Goal: Information Seeking & Learning: Check status

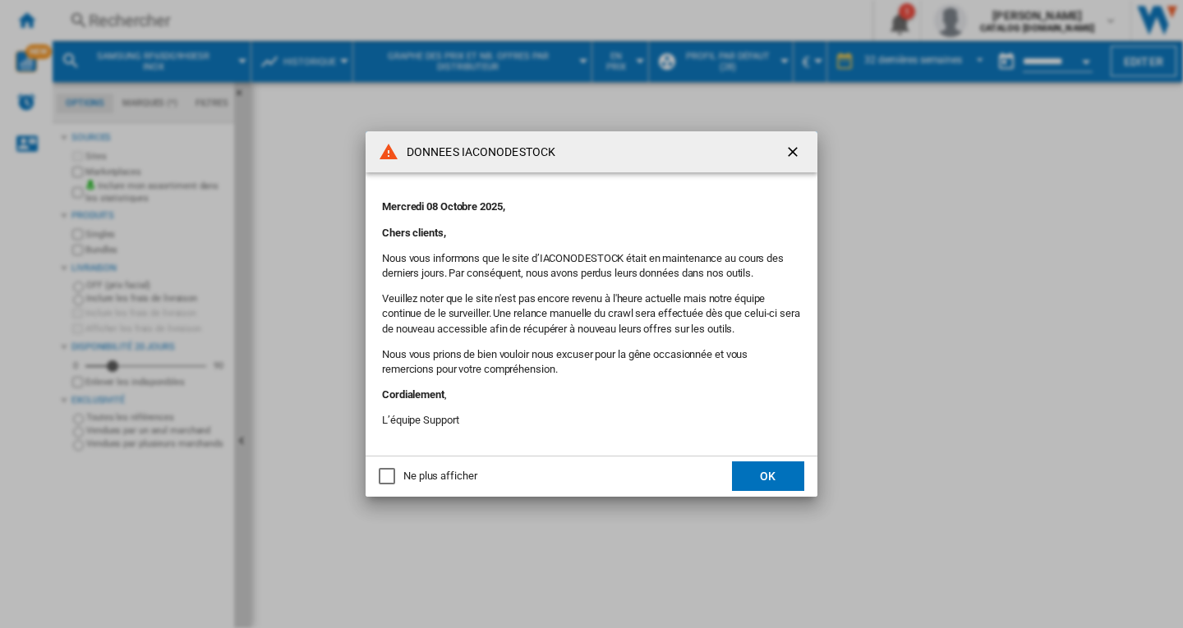
click at [800, 150] on ng-md-icon "getI18NText('BUTTONS.CLOSE_DIALOG')" at bounding box center [794, 154] width 20 height 20
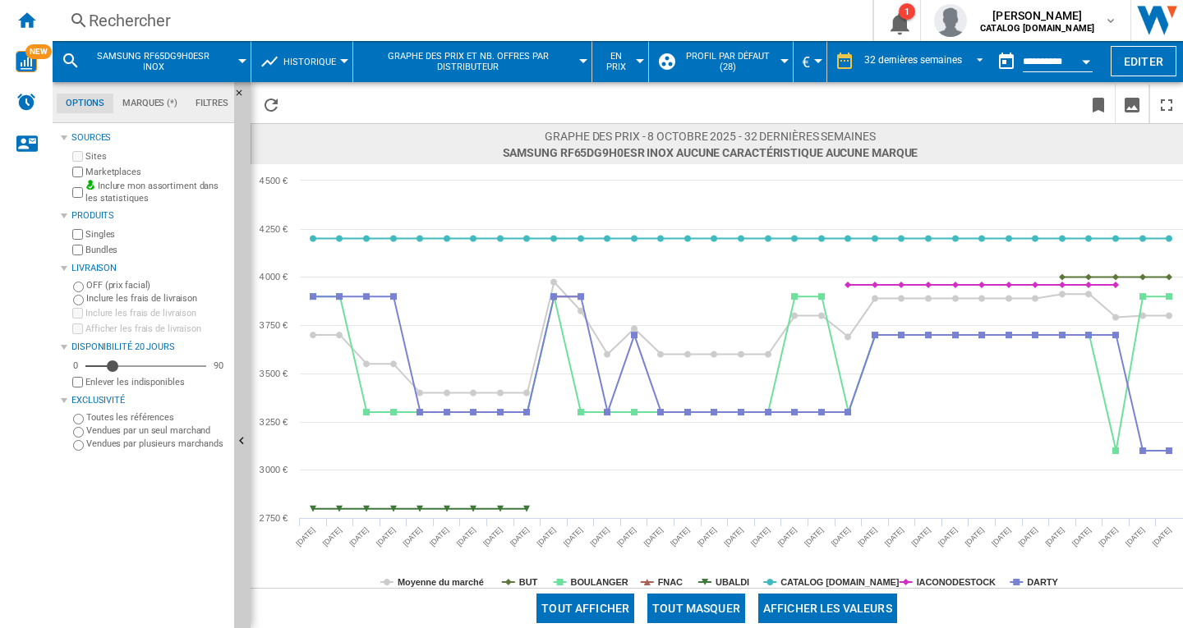
click at [197, 16] on div "Rechercher" at bounding box center [459, 20] width 741 height 23
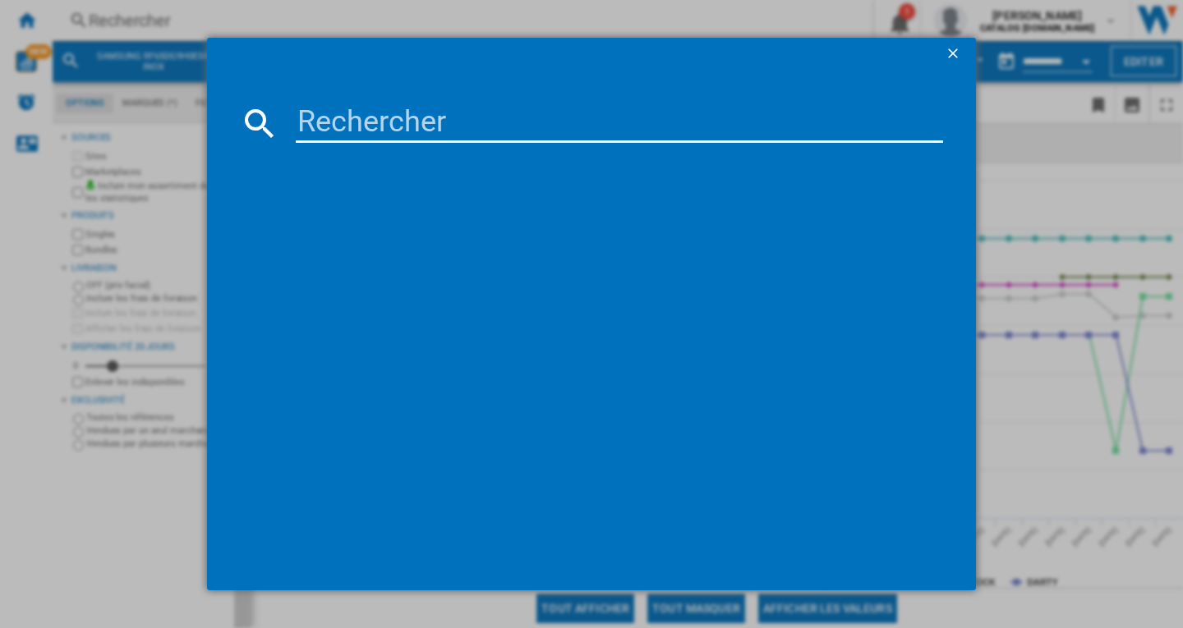
click at [462, 125] on input at bounding box center [619, 123] width 647 height 39
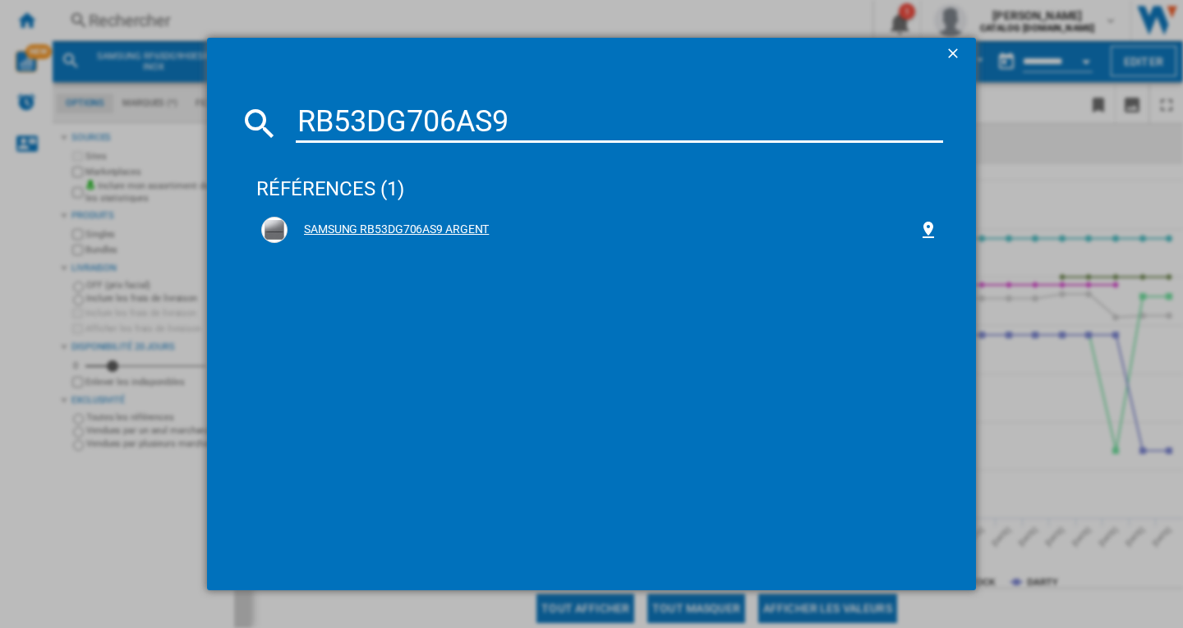
type input "RB53DG706AS9"
click at [477, 236] on div "SAMSUNG RB53DG706AS9 ARGENT" at bounding box center [603, 230] width 631 height 16
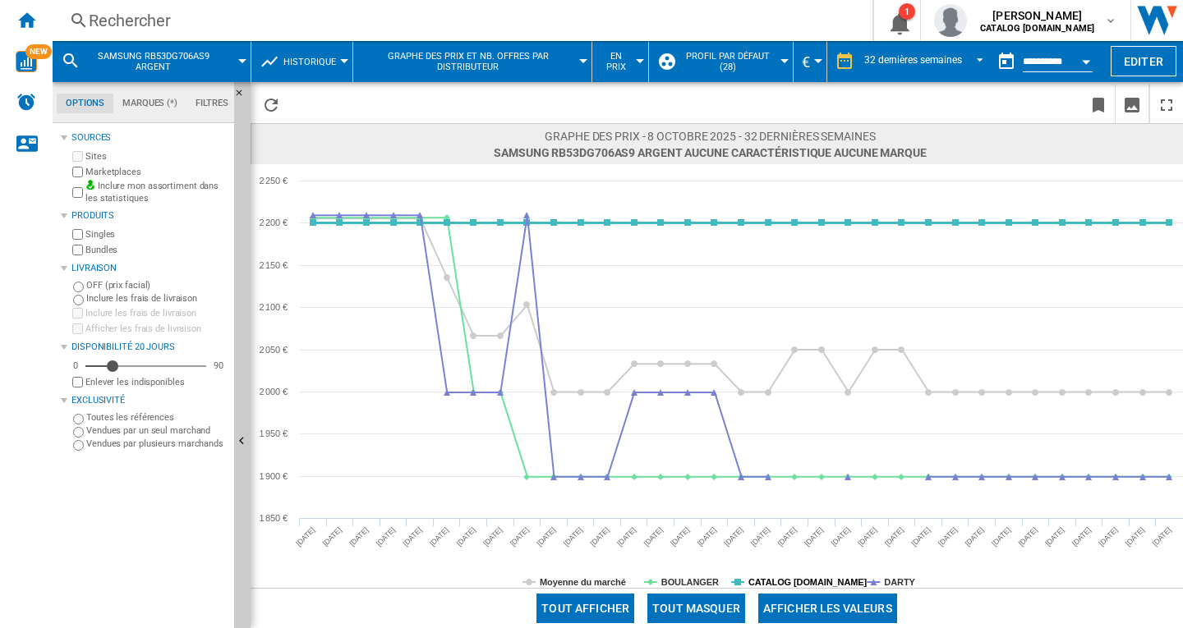
click at [789, 581] on tspan "CATALOG [DOMAIN_NAME]" at bounding box center [807, 582] width 119 height 10
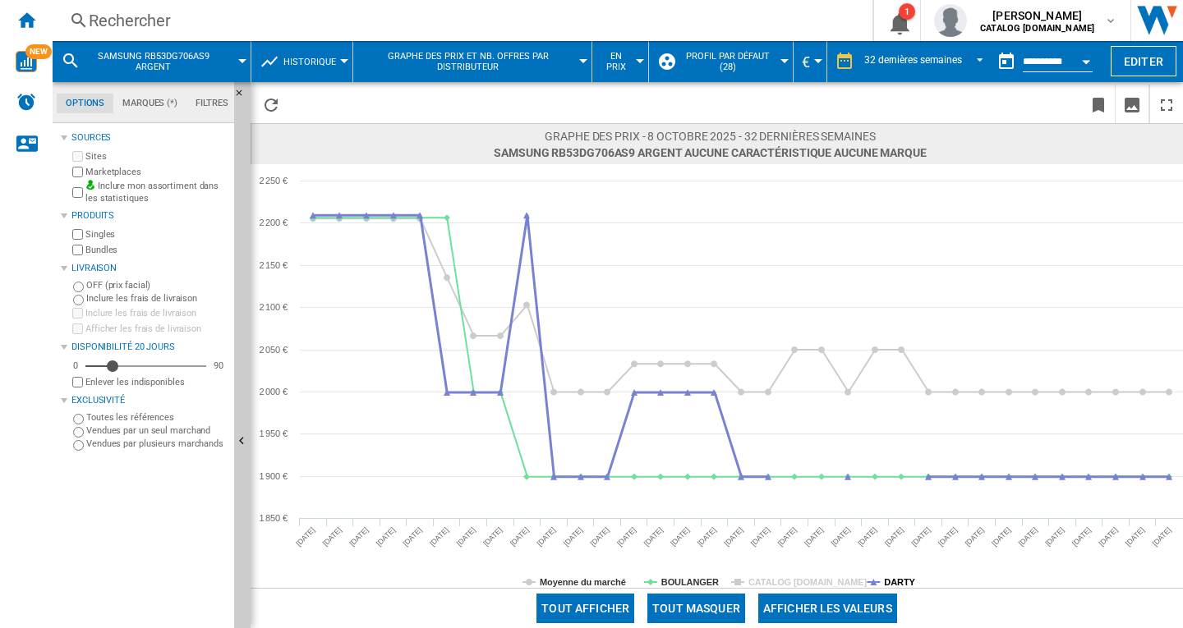
drag, startPoint x: 901, startPoint y: 579, endPoint x: 663, endPoint y: 585, distance: 238.3
click at [900, 579] on tspan "DARTY" at bounding box center [899, 582] width 31 height 10
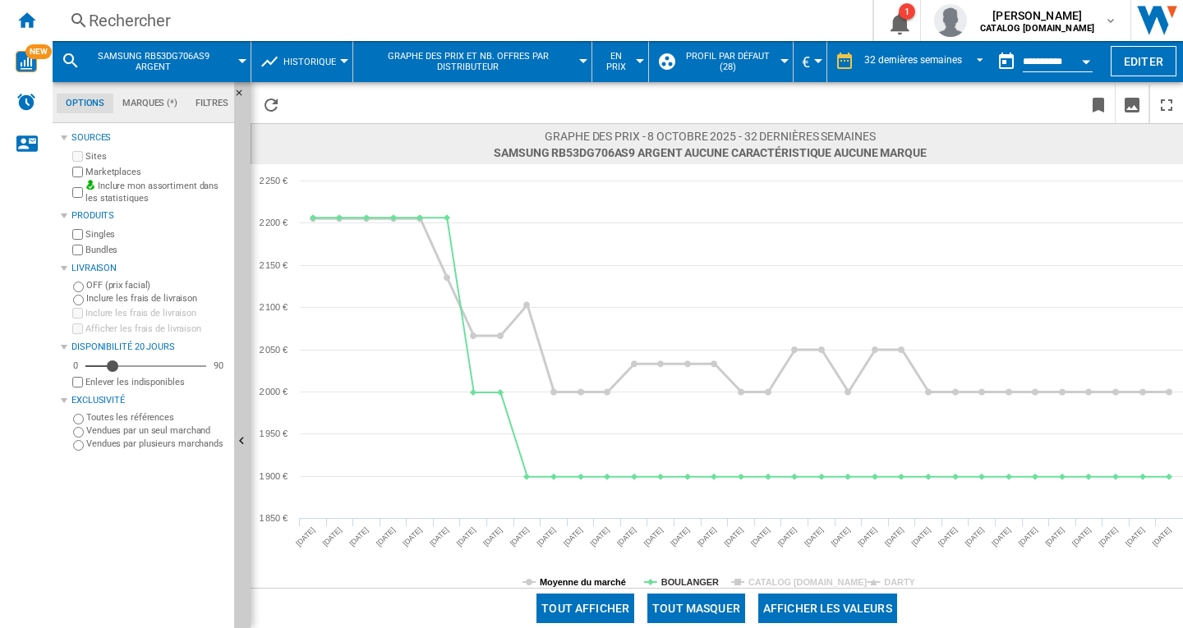
click at [562, 583] on tspan "Moyenne du marché" at bounding box center [583, 582] width 86 height 10
click at [955, 67] on span "32 dernières semaines" at bounding box center [913, 62] width 98 height 14
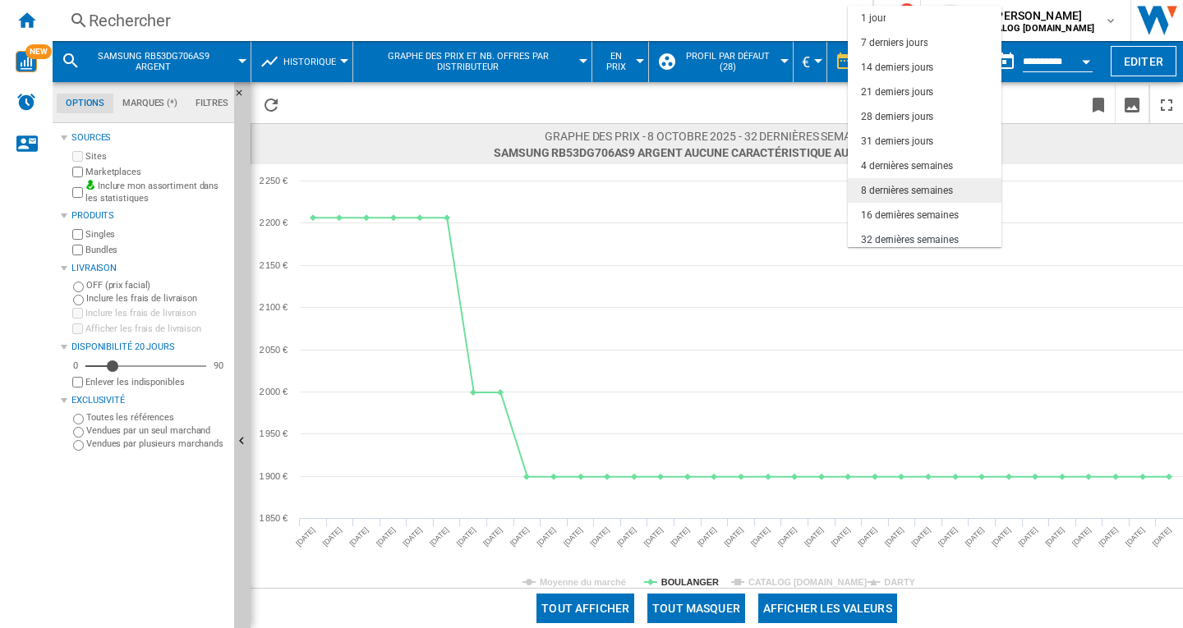
scroll to position [104, 0]
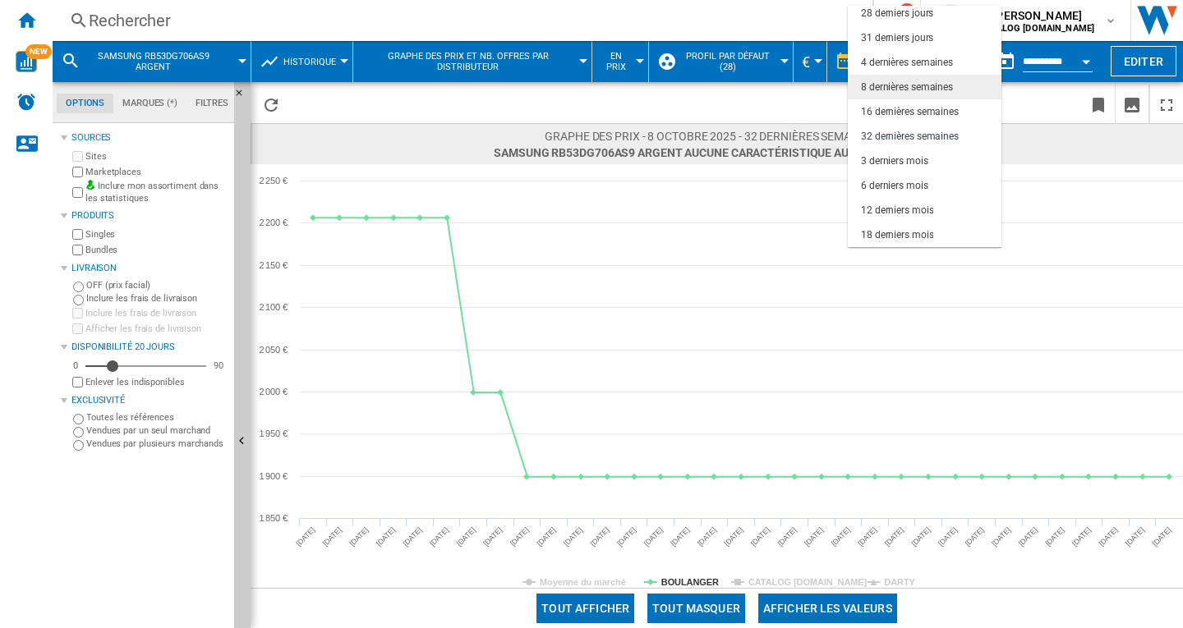
click at [932, 81] on div "8 dernières semaines" at bounding box center [907, 88] width 92 height 14
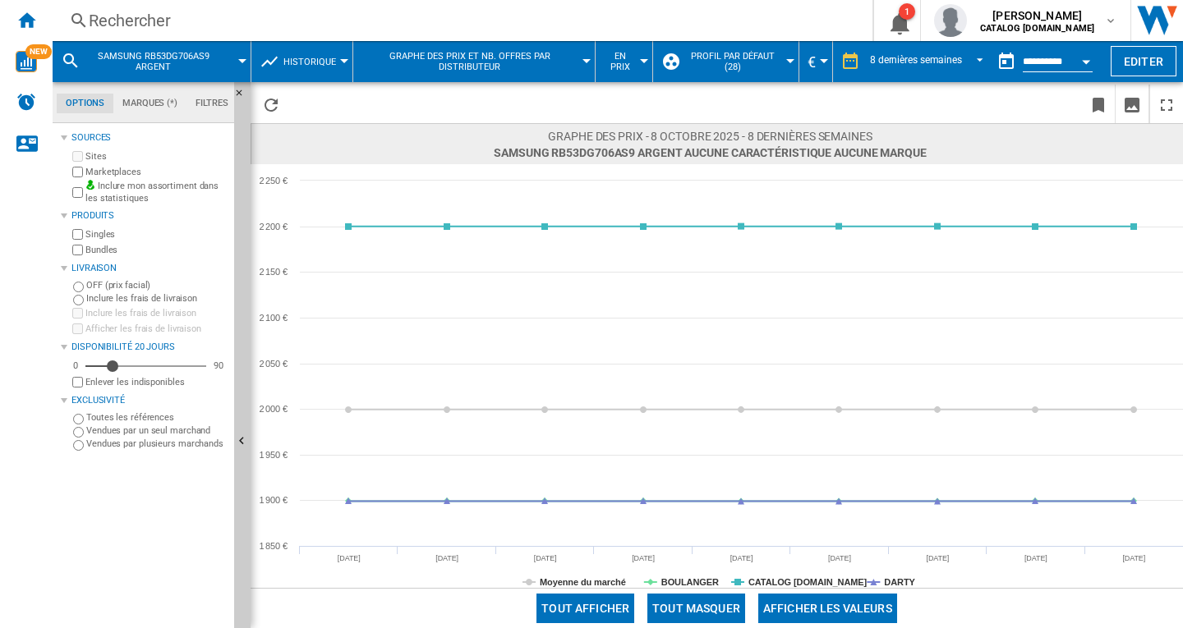
click at [1087, 60] on div "Open calendar" at bounding box center [1086, 62] width 8 height 4
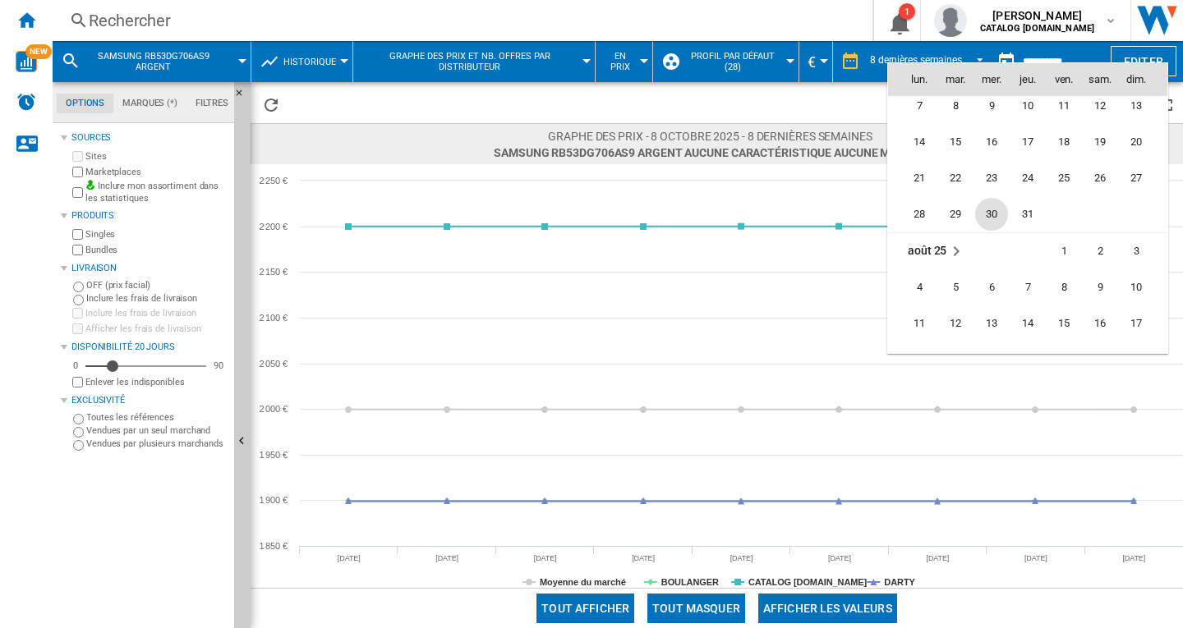
scroll to position [7261, 0]
click at [998, 219] on span "30" at bounding box center [991, 217] width 33 height 33
type input "**********"
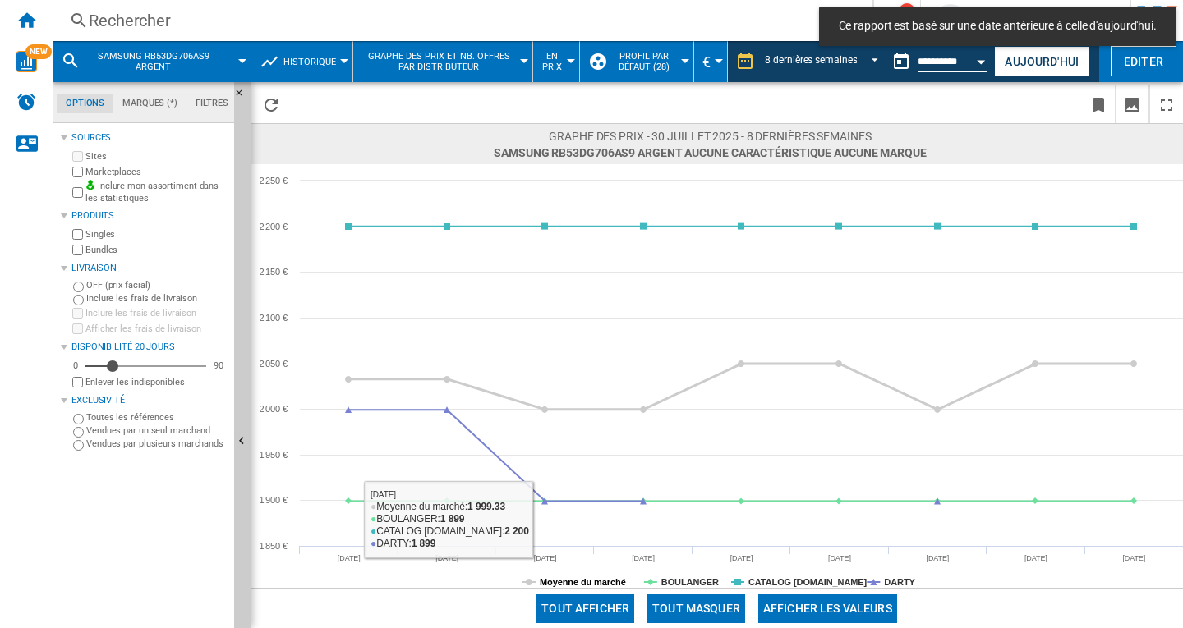
click at [602, 581] on tspan "Moyenne du marché" at bounding box center [583, 582] width 86 height 10
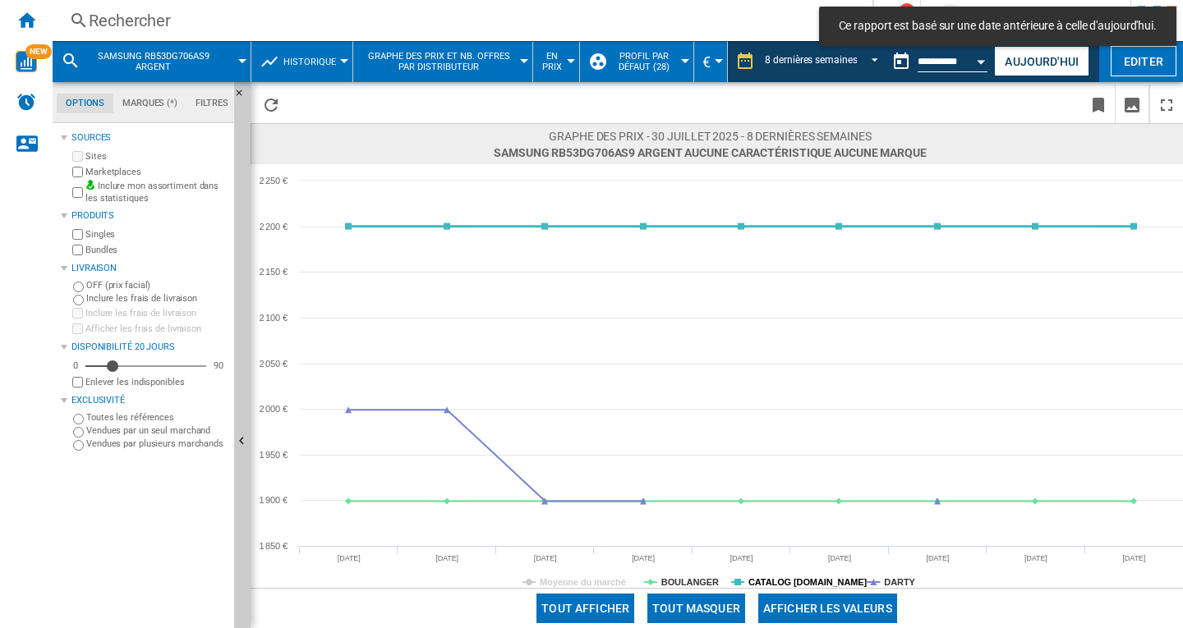
click at [827, 583] on tspan "CATALOG [DOMAIN_NAME]" at bounding box center [807, 582] width 119 height 10
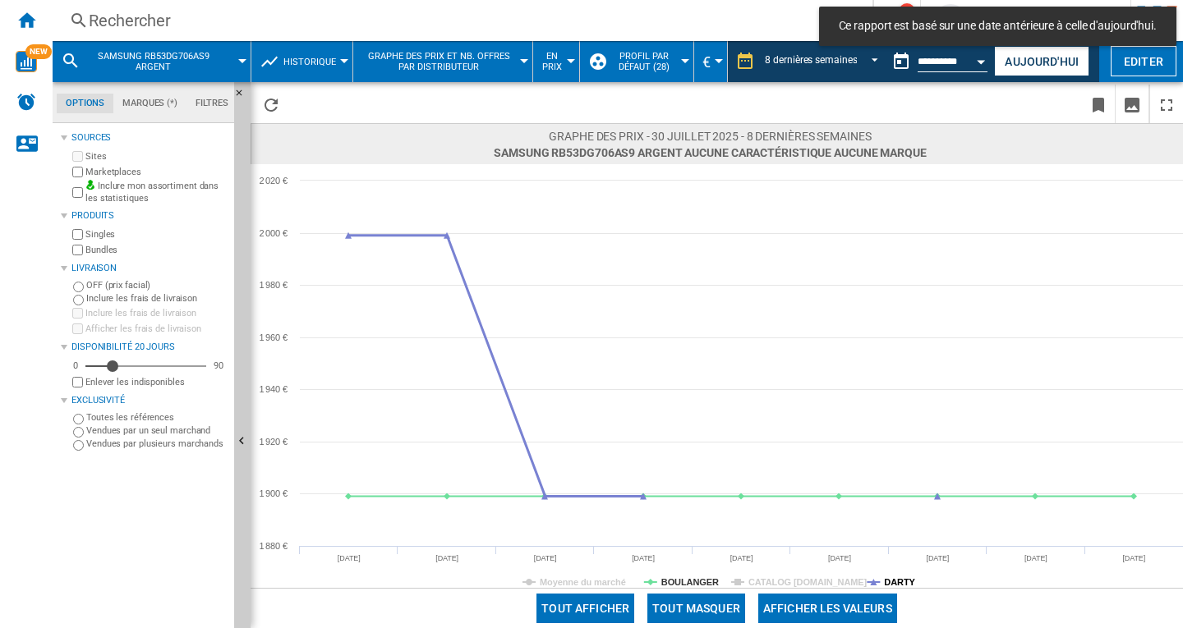
click at [909, 587] on tspan "DARTY" at bounding box center [899, 582] width 31 height 10
